Goal: Navigation & Orientation: Find specific page/section

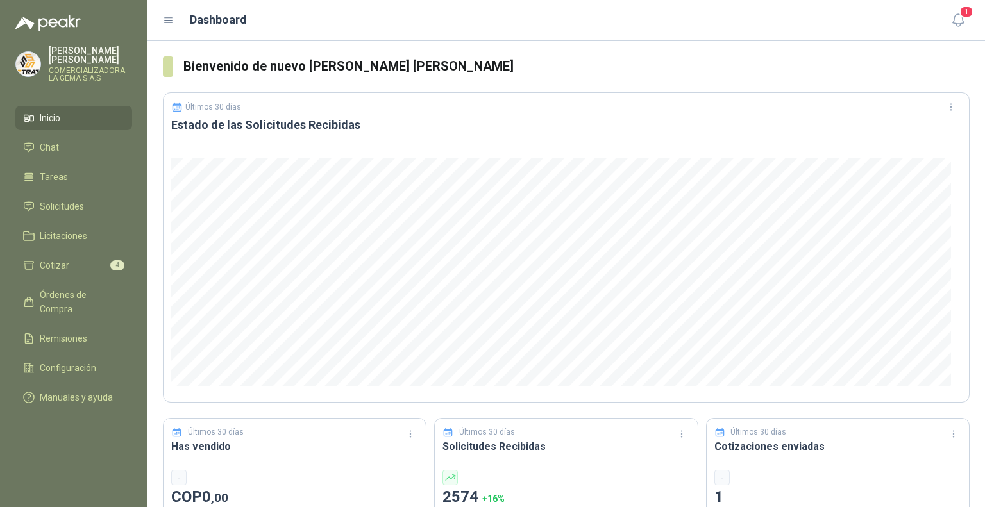
click at [81, 263] on li "Cotizar 4" at bounding box center [73, 265] width 101 height 14
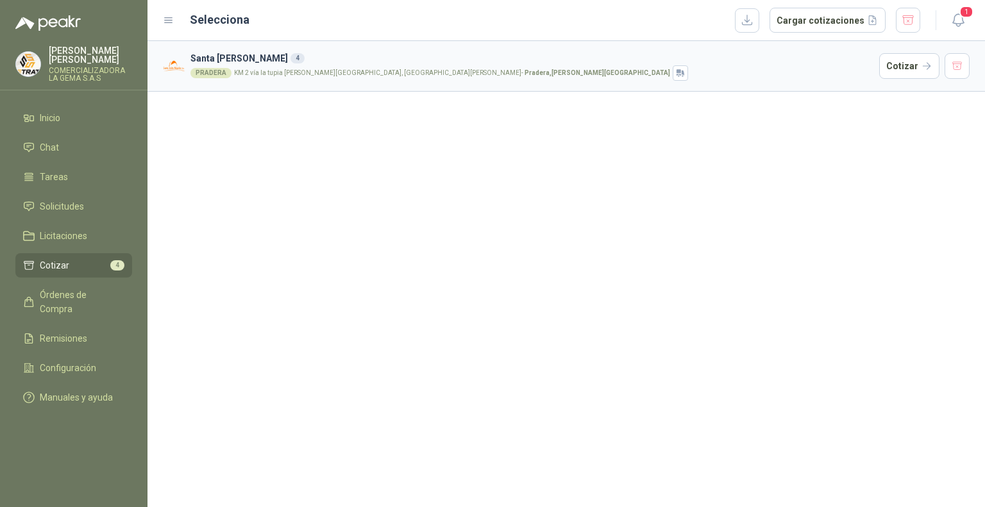
click at [290, 74] on p "KM 2 vía la tupia [PERSON_NAME][GEOGRAPHIC_DATA], [GEOGRAPHIC_DATA][PERSON_NAME…" at bounding box center [452, 73] width 436 height 6
click at [290, 67] on div "PRADERA KM 2 vía la tupia [PERSON_NAME][GEOGRAPHIC_DATA], [GEOGRAPHIC_DATA][PER…" at bounding box center [531, 72] width 683 height 15
click at [100, 229] on li "Licitaciones" at bounding box center [73, 236] width 101 height 14
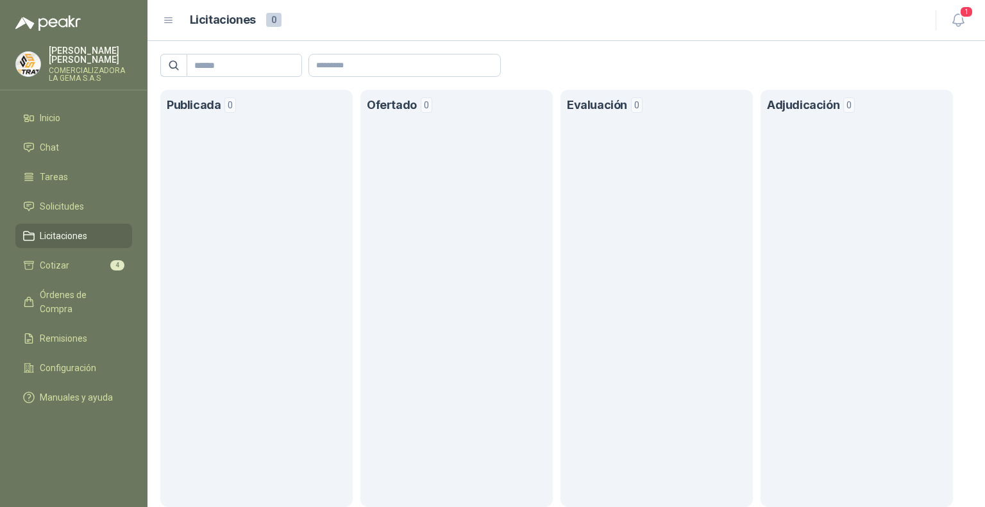
click at [99, 212] on li "Solicitudes" at bounding box center [73, 206] width 101 height 14
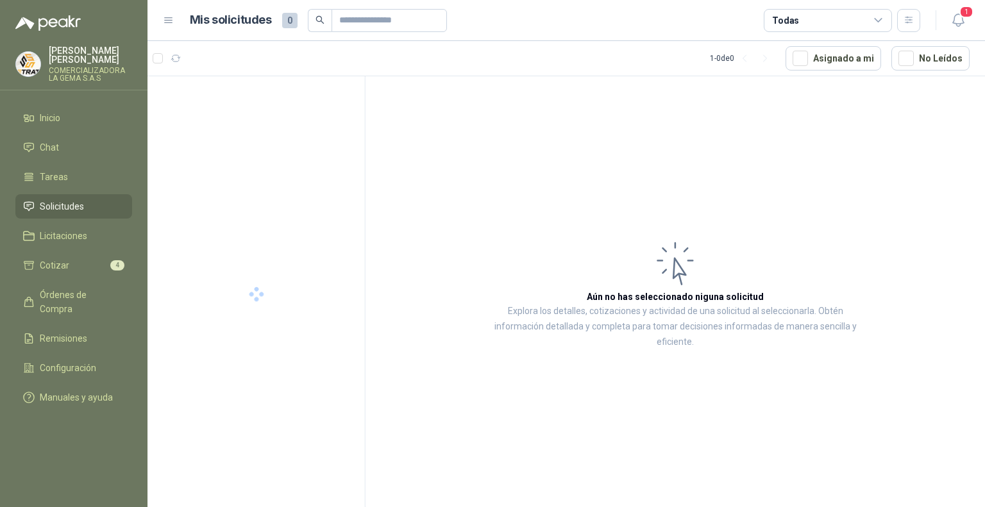
click at [110, 297] on span "Órdenes de Compra" at bounding box center [80, 302] width 80 height 28
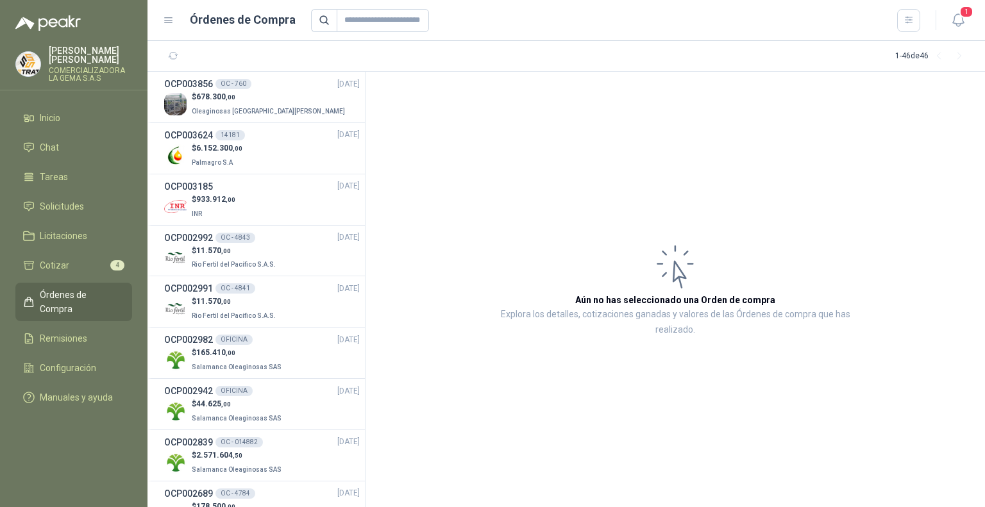
click at [80, 268] on li "Cotizar 4" at bounding box center [73, 265] width 101 height 14
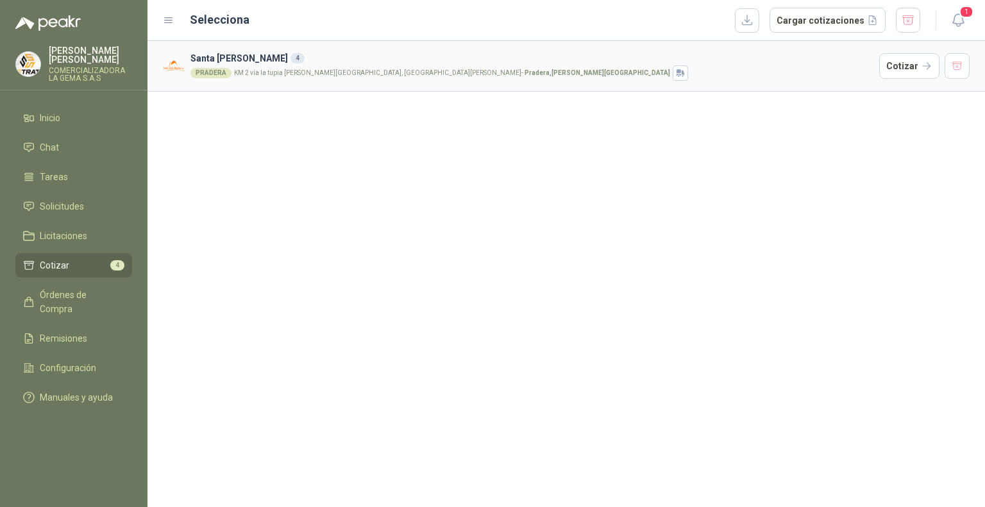
click at [80, 231] on span "Licitaciones" at bounding box center [63, 236] width 47 height 14
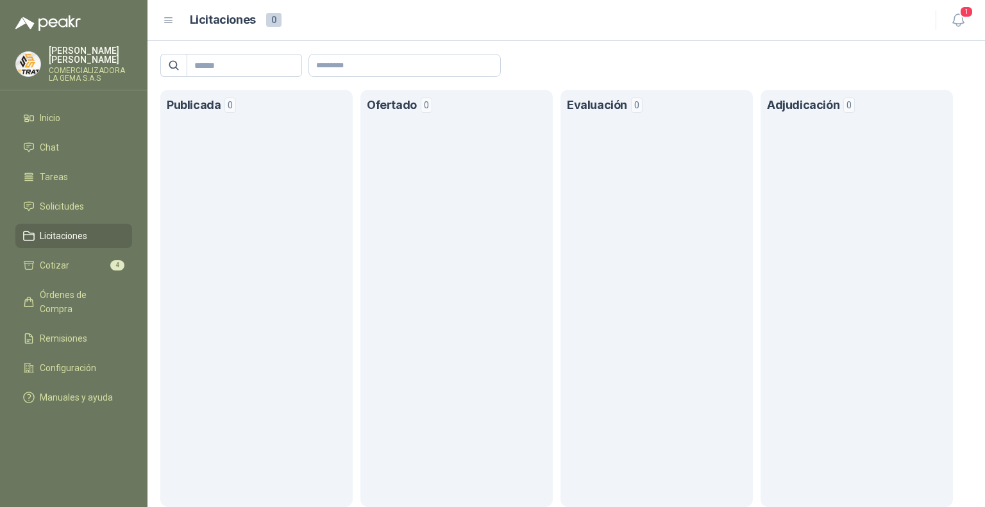
click at [58, 299] on span "Órdenes de Compra" at bounding box center [80, 302] width 80 height 28
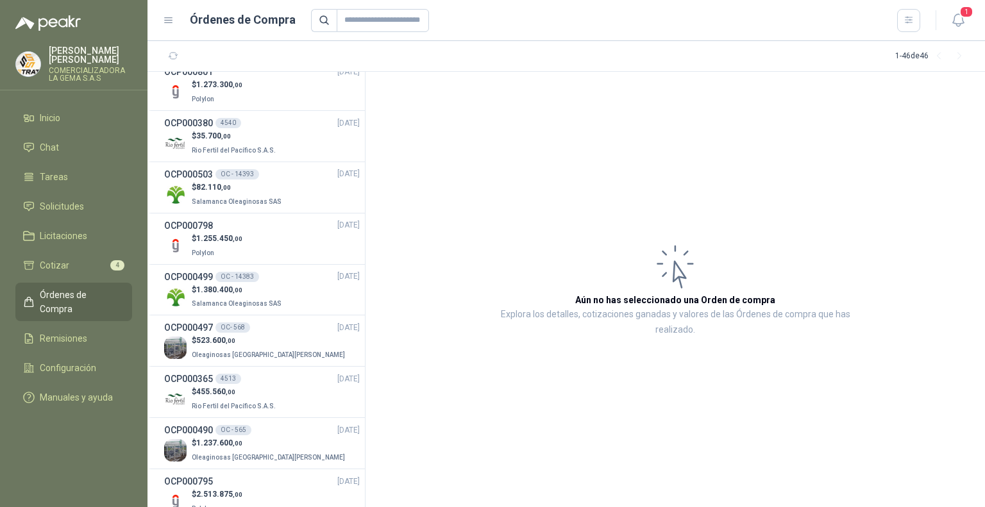
scroll to position [1931, 0]
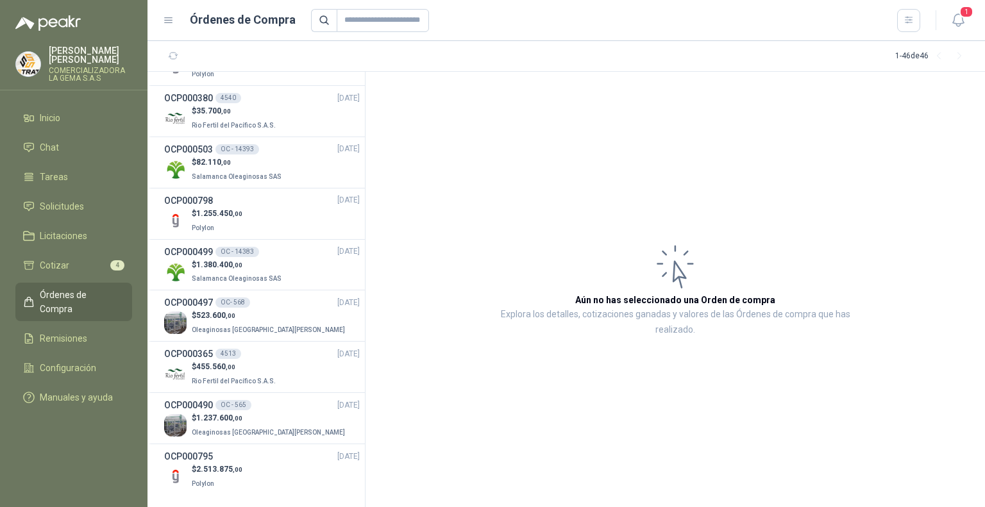
click at [94, 209] on li "Solicitudes" at bounding box center [73, 206] width 101 height 14
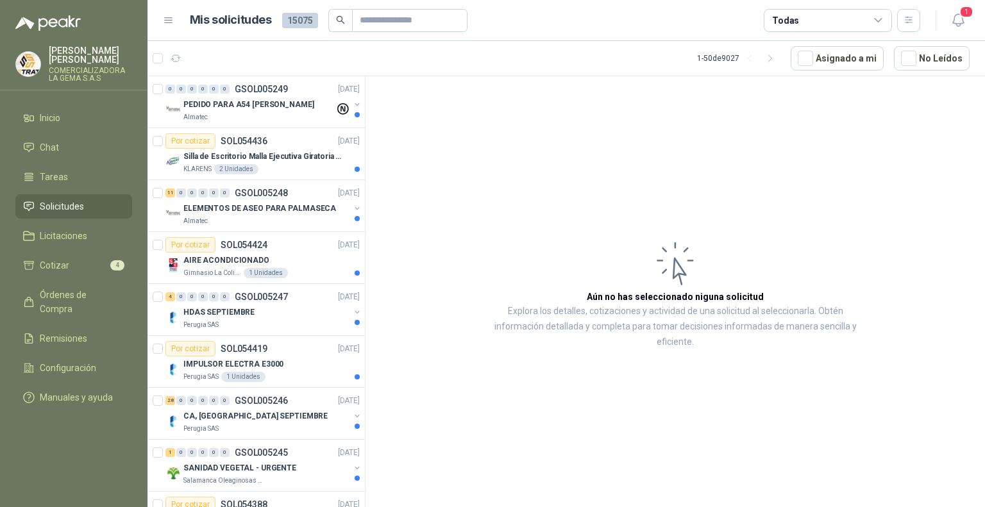
click at [281, 217] on div "Almatec" at bounding box center [266, 221] width 166 height 10
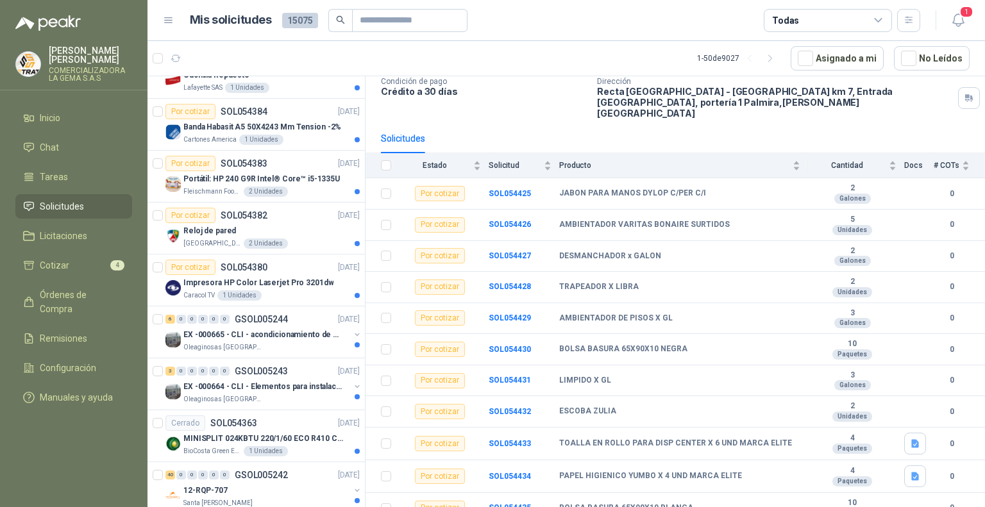
scroll to position [577, 0]
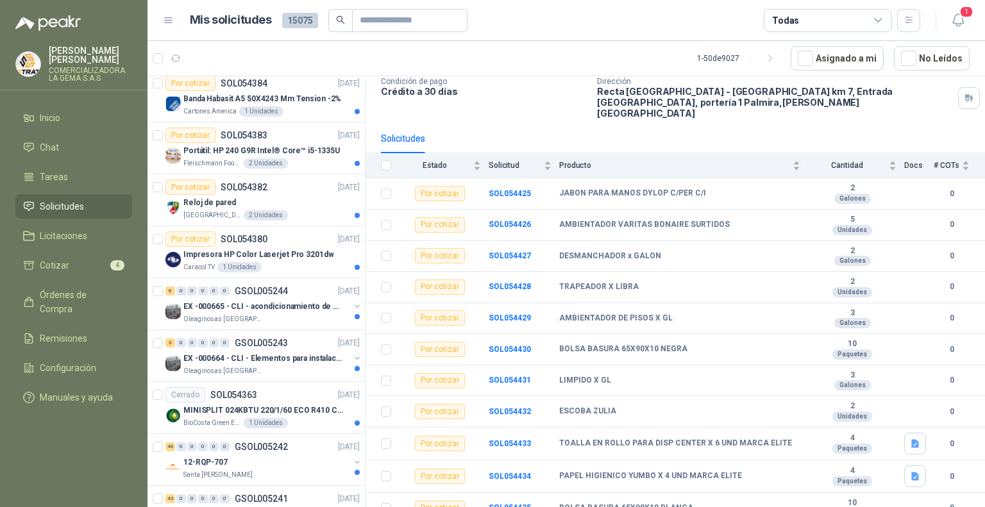
click at [320, 366] on div "Oleaginosas [GEOGRAPHIC_DATA][PERSON_NAME]" at bounding box center [266, 371] width 166 height 10
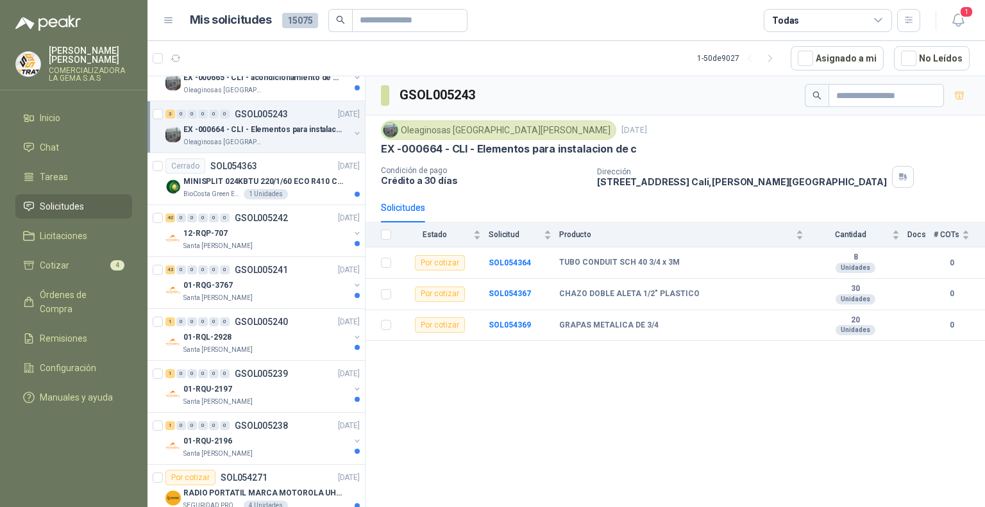
scroll to position [833, 0]
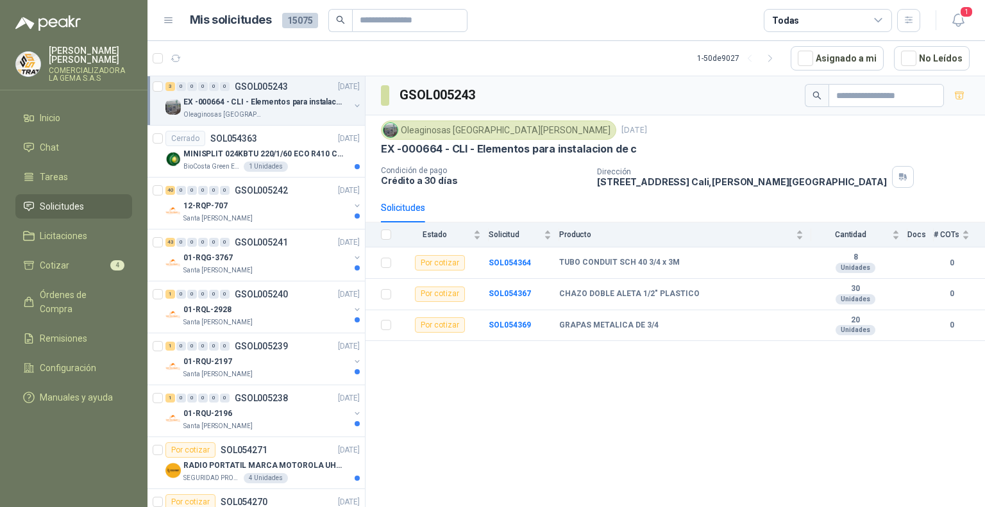
click at [297, 267] on div "Santa [PERSON_NAME]" at bounding box center [266, 270] width 166 height 10
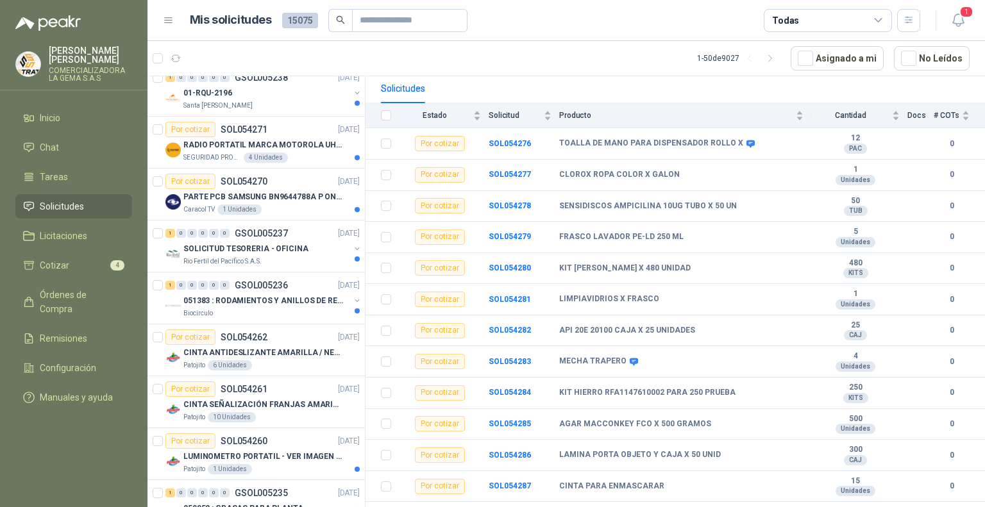
scroll to position [1218, 0]
